Goal: Task Accomplishment & Management: Manage account settings

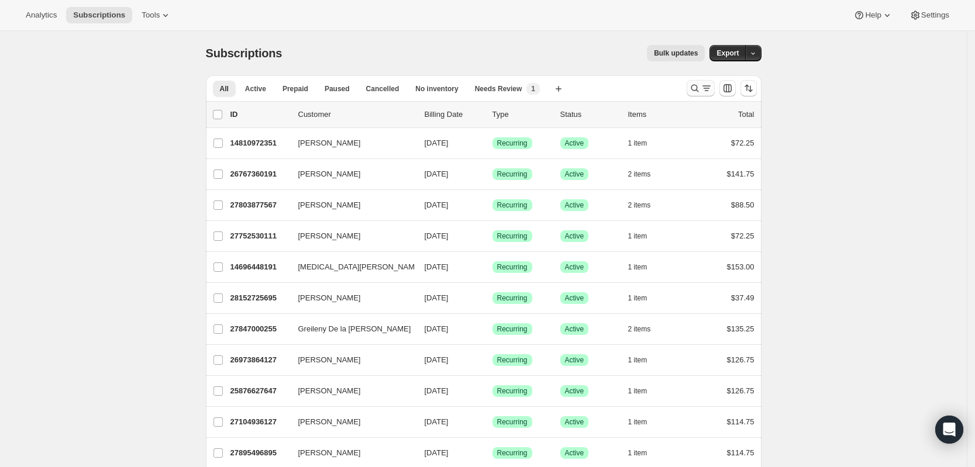
click at [696, 94] on button "Search and filter results" at bounding box center [701, 88] width 28 height 16
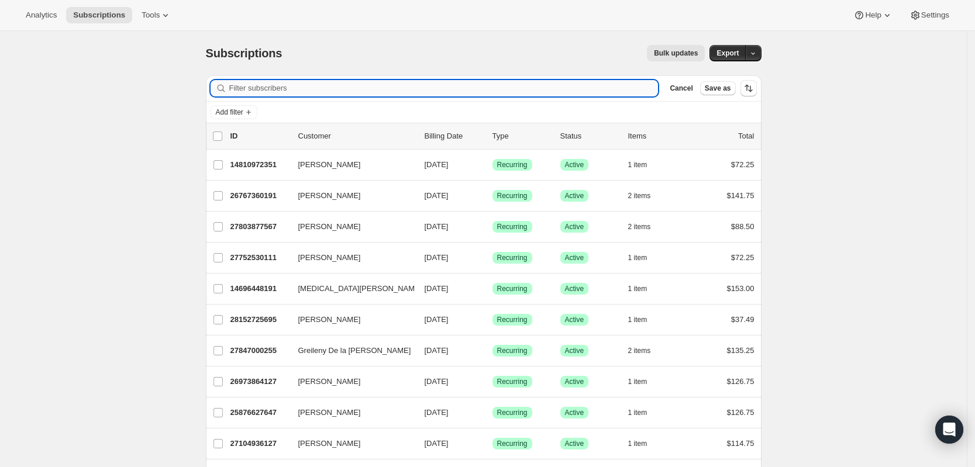
click at [499, 92] on input "Filter subscribers" at bounding box center [443, 88] width 429 height 16
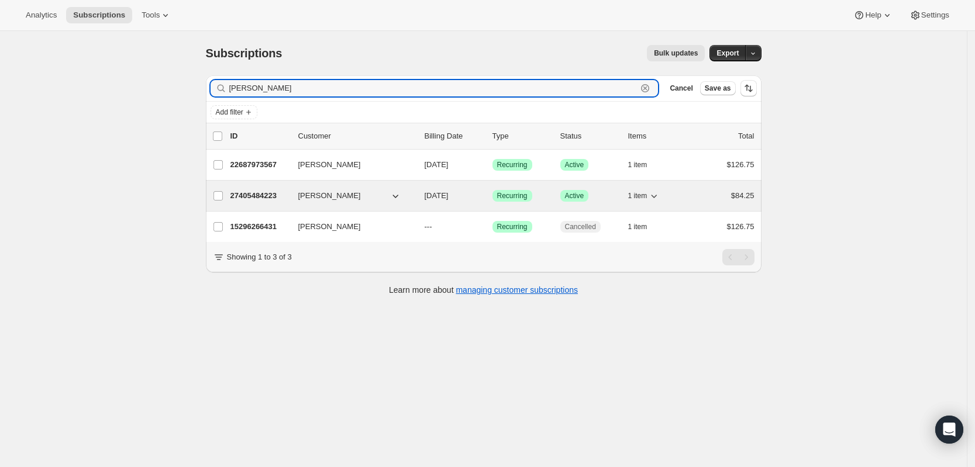
type input "[PERSON_NAME]"
click at [262, 195] on p "27405484223" at bounding box center [260, 196] width 59 height 12
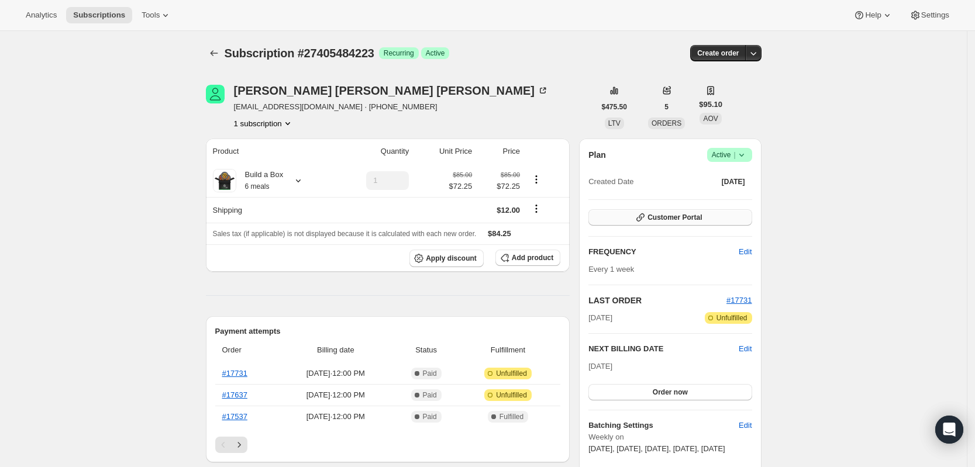
click at [648, 211] on button "Customer Portal" at bounding box center [670, 217] width 163 height 16
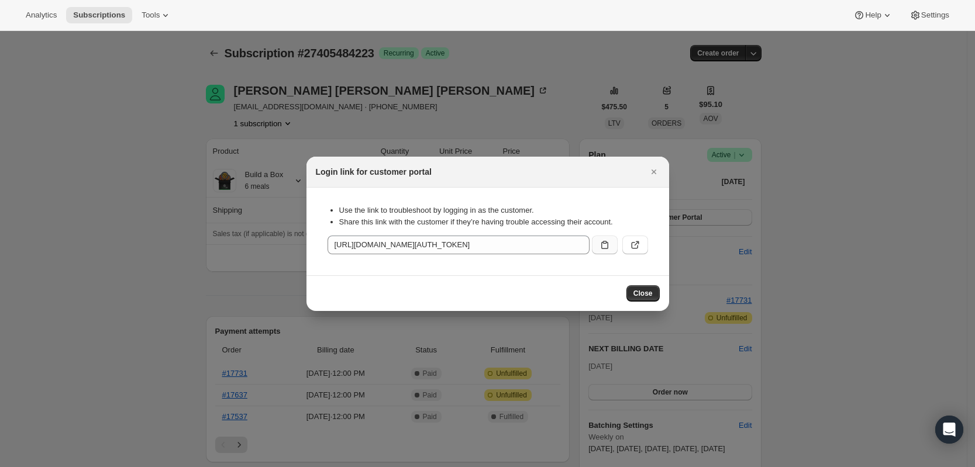
click at [616, 244] on button ":rc7:" at bounding box center [605, 245] width 26 height 19
click at [656, 172] on icon "Close" at bounding box center [654, 172] width 12 height 12
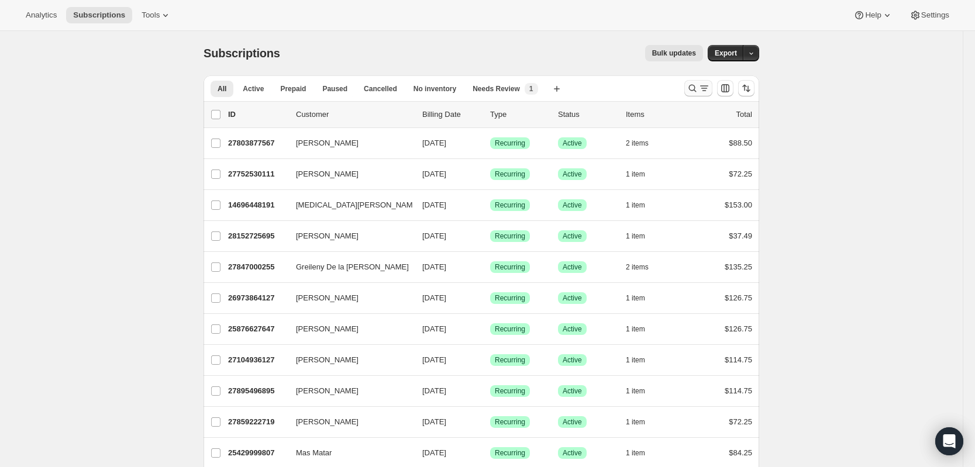
click at [692, 90] on icon "Search and filter results" at bounding box center [693, 88] width 12 height 12
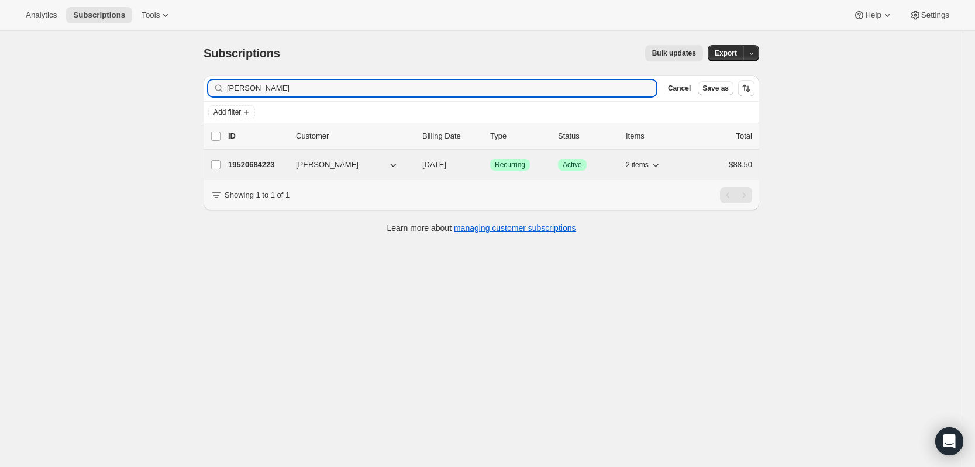
type input "paul sardo"
click at [279, 162] on p "19520684223" at bounding box center [257, 165] width 59 height 12
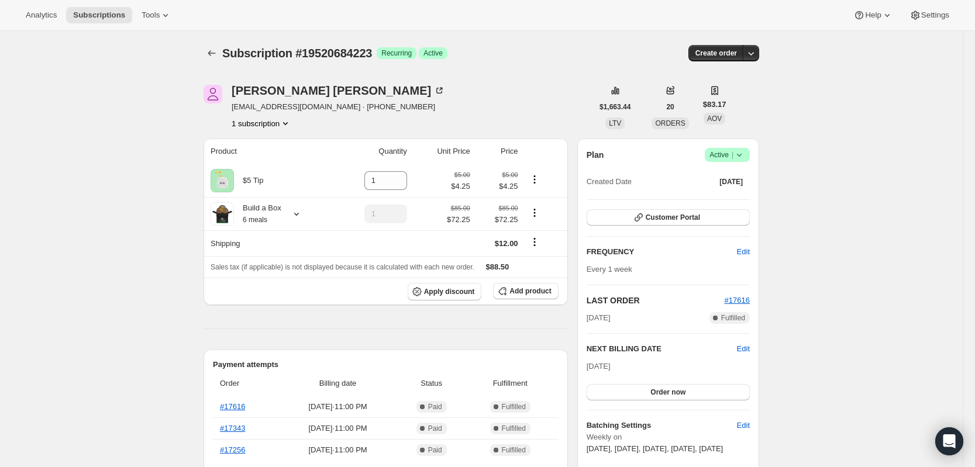
click at [745, 155] on icon at bounding box center [740, 155] width 12 height 12
click at [737, 176] on span "Pause subscription" at bounding box center [726, 178] width 64 height 9
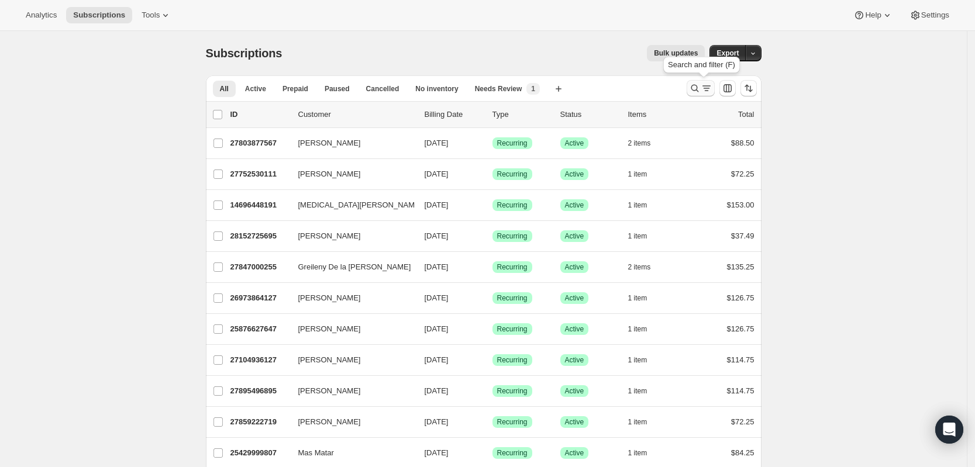
click at [701, 93] on icon "Search and filter results" at bounding box center [695, 88] width 12 height 12
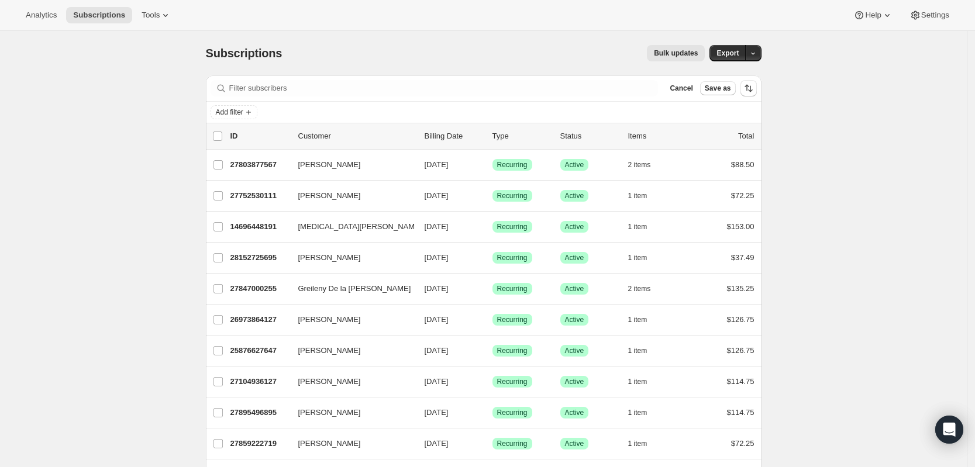
click at [525, 97] on div "Filter subscribers Cancel Save as" at bounding box center [484, 88] width 556 height 26
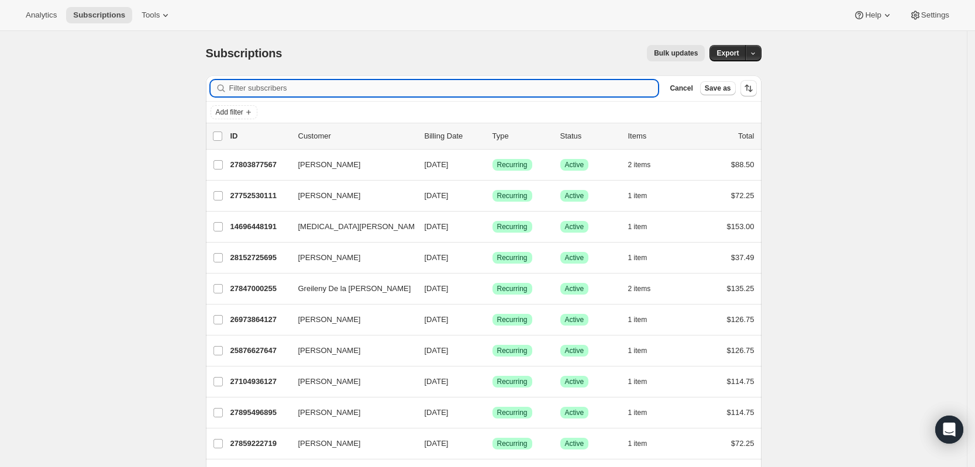
click at [508, 84] on input "Filter subscribers" at bounding box center [443, 88] width 429 height 16
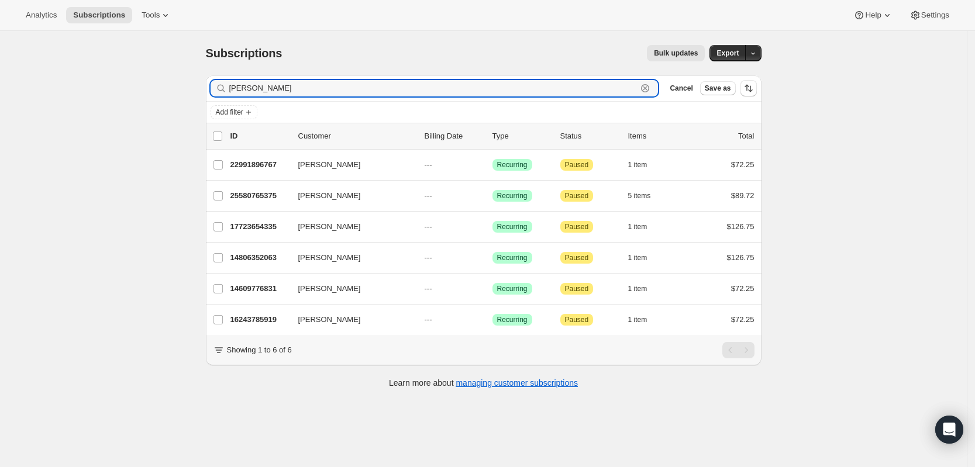
type input "jessica"
